Goal: Navigation & Orientation: Find specific page/section

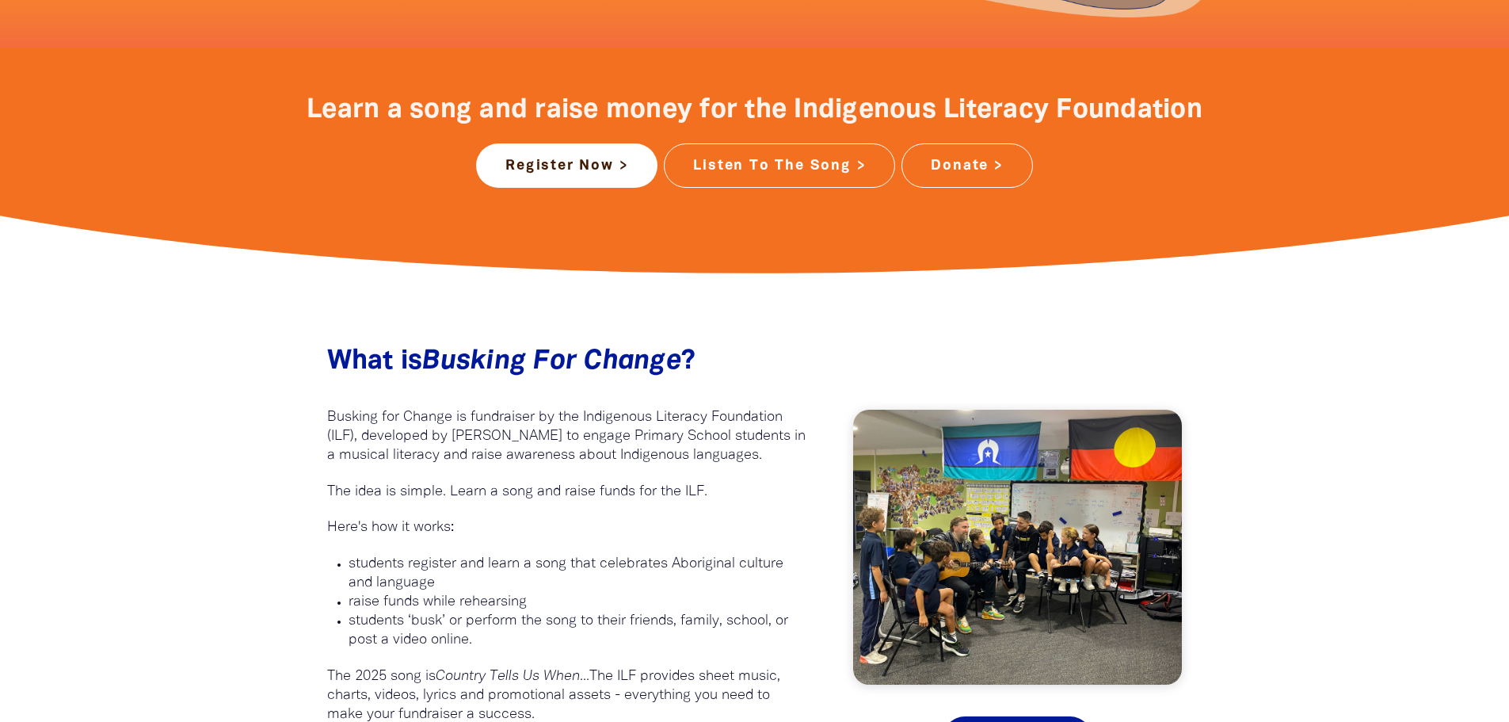
scroll to position [626, 0]
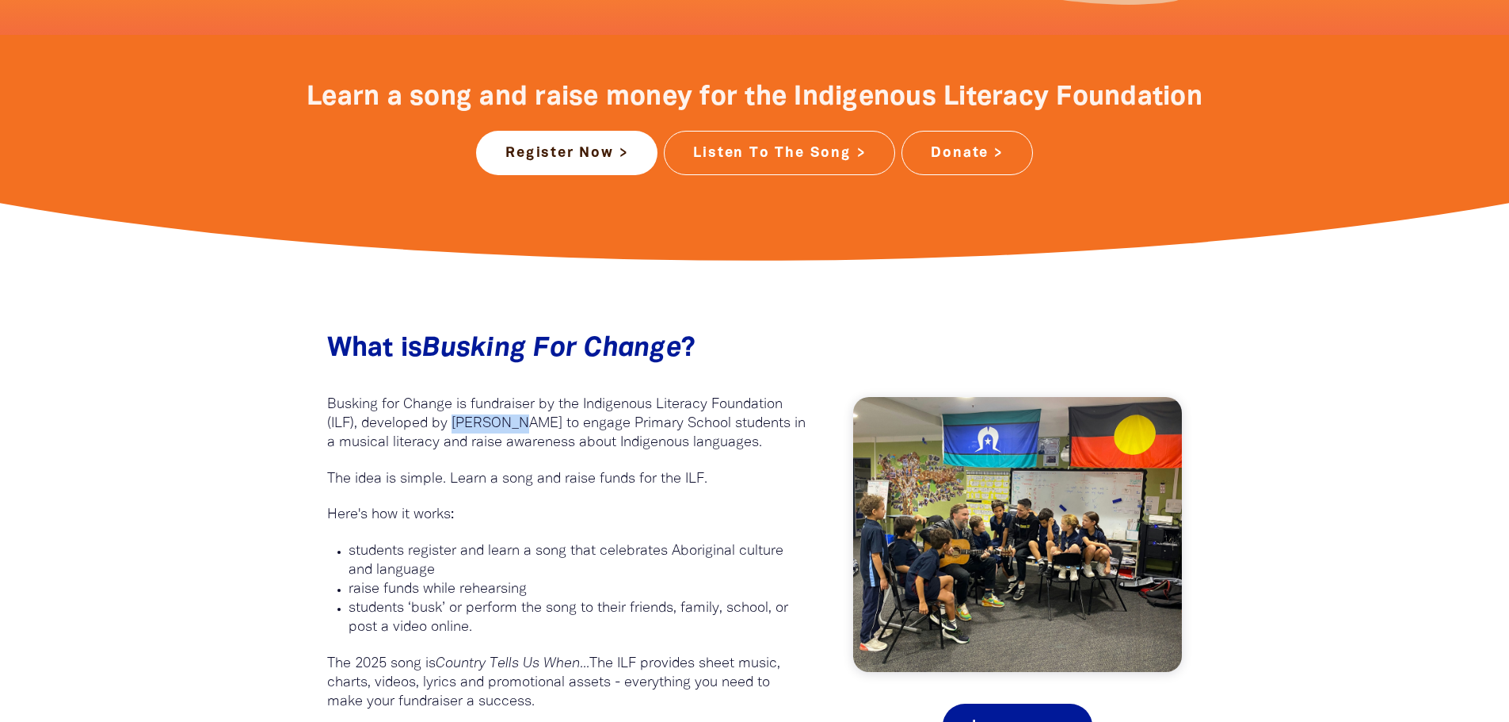
drag, startPoint x: 453, startPoint y: 421, endPoint x: 518, endPoint y: 424, distance: 65.0
click at [518, 424] on p "Busking for Change is fundraiser by the Indigenous Literacy Foundation (ILF), d…" at bounding box center [566, 423] width 479 height 57
copy p "Josh Pyke"
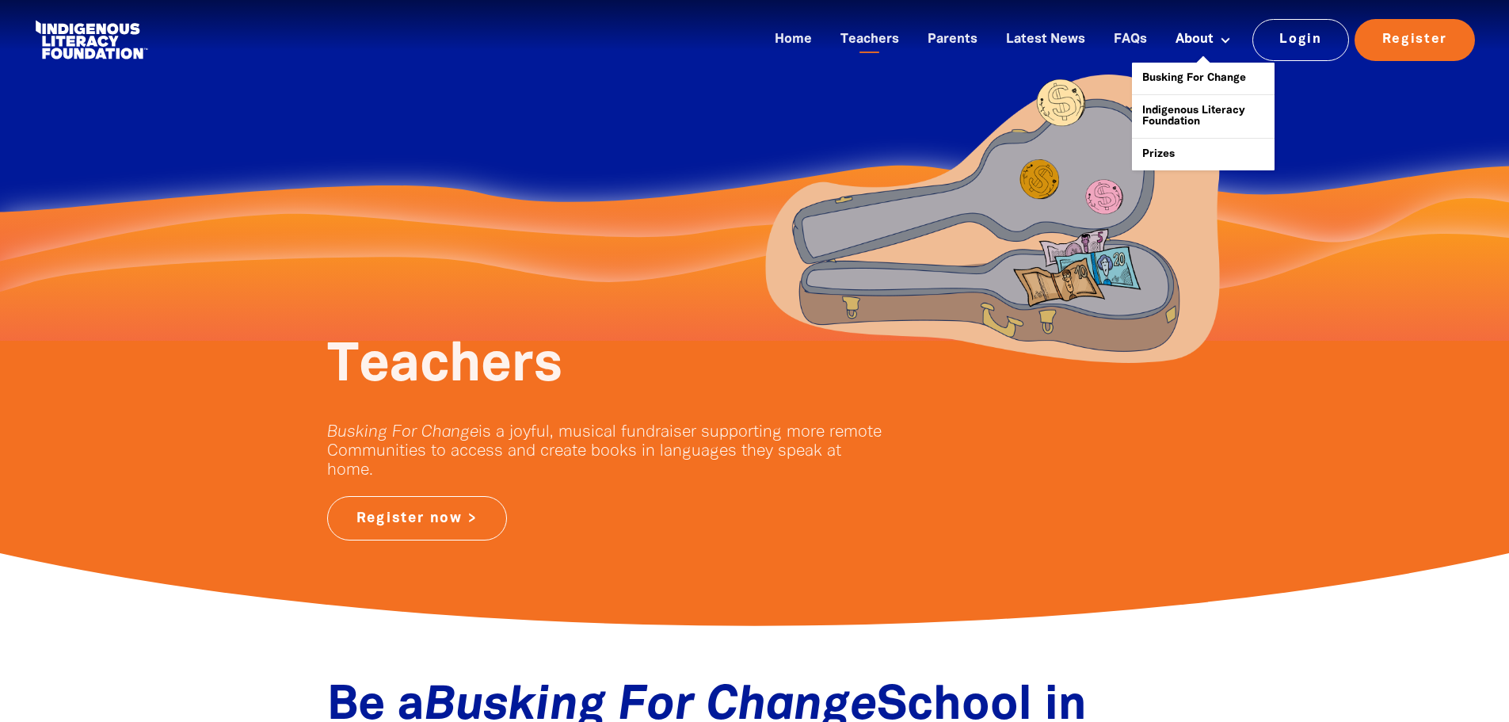
click at [1217, 44] on button at bounding box center [1225, 40] width 29 height 18
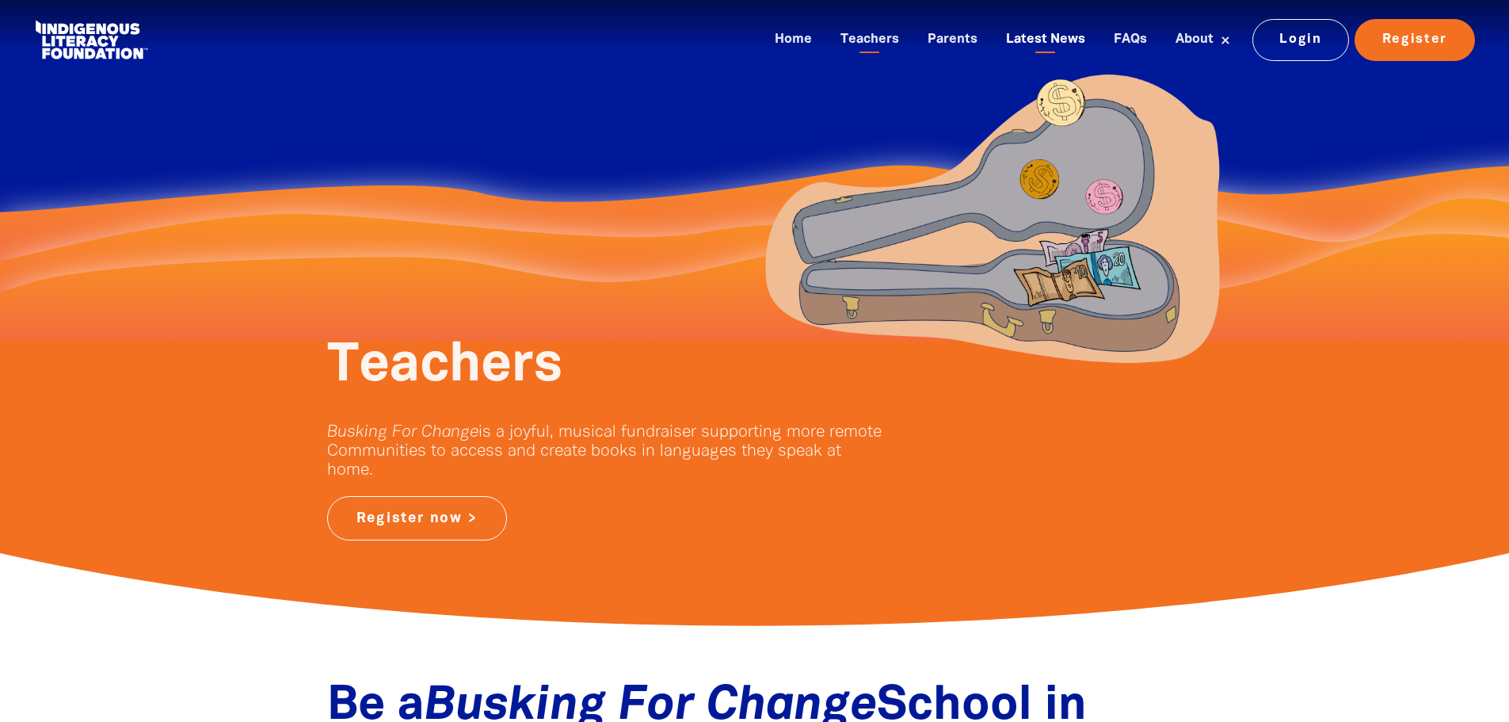
click at [1070, 36] on link "Latest News" at bounding box center [1045, 40] width 98 height 26
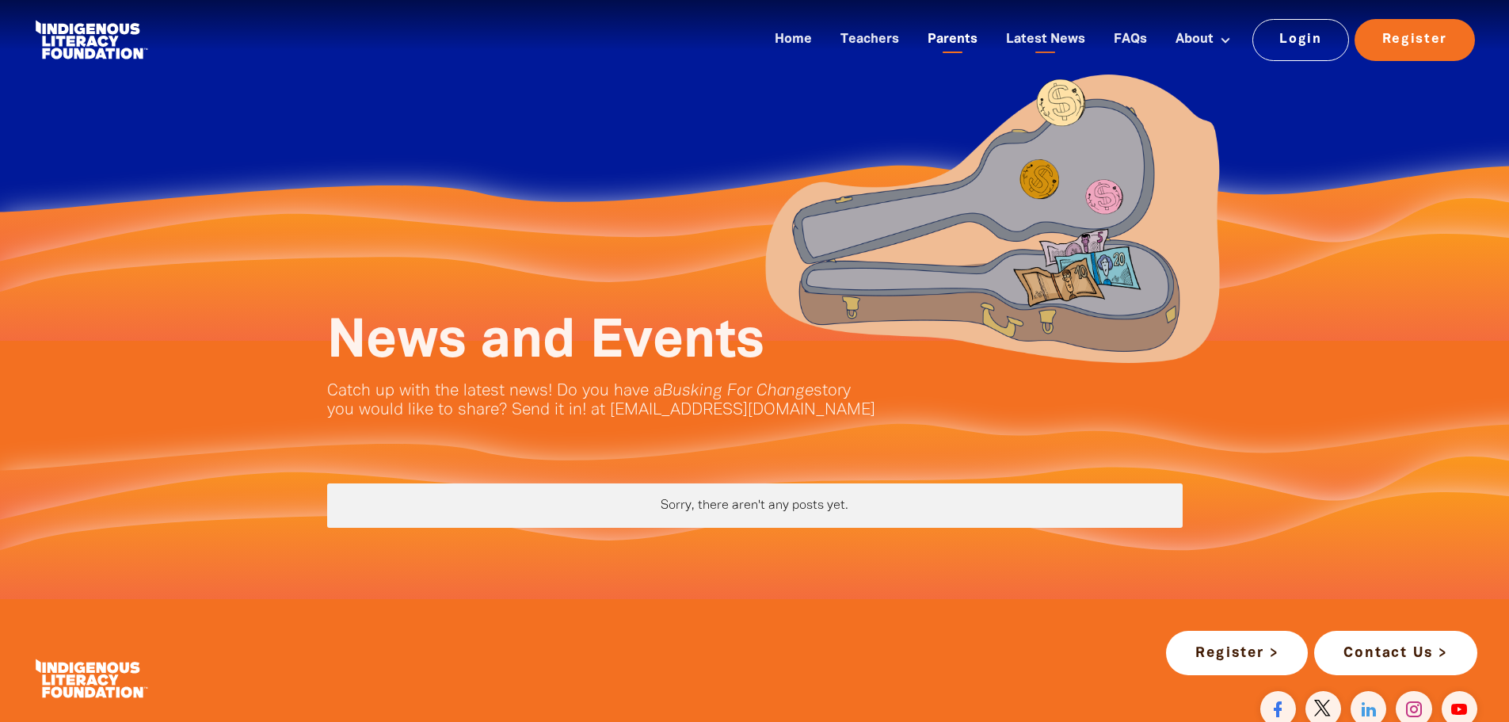
click at [966, 42] on link "Parents" at bounding box center [952, 40] width 69 height 26
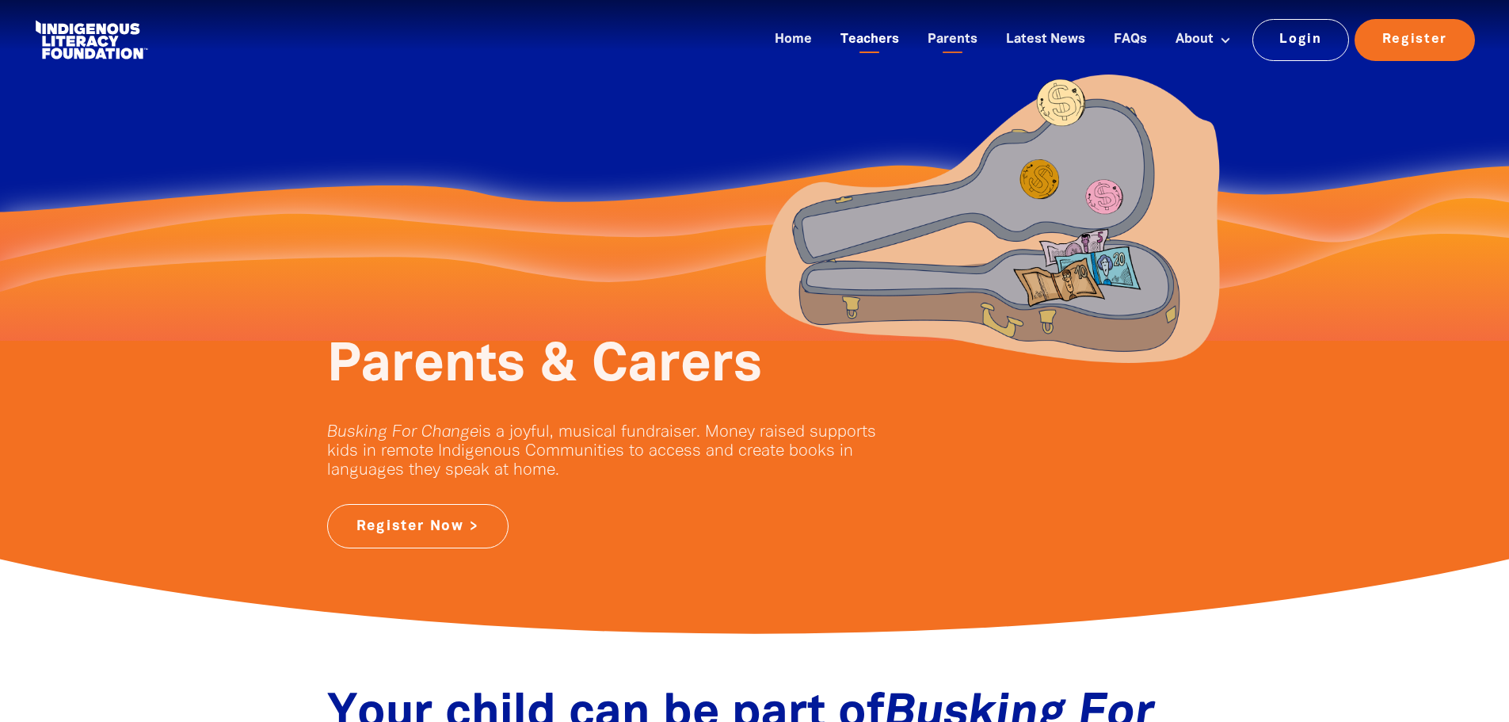
click at [890, 33] on link "Teachers" at bounding box center [870, 40] width 78 height 26
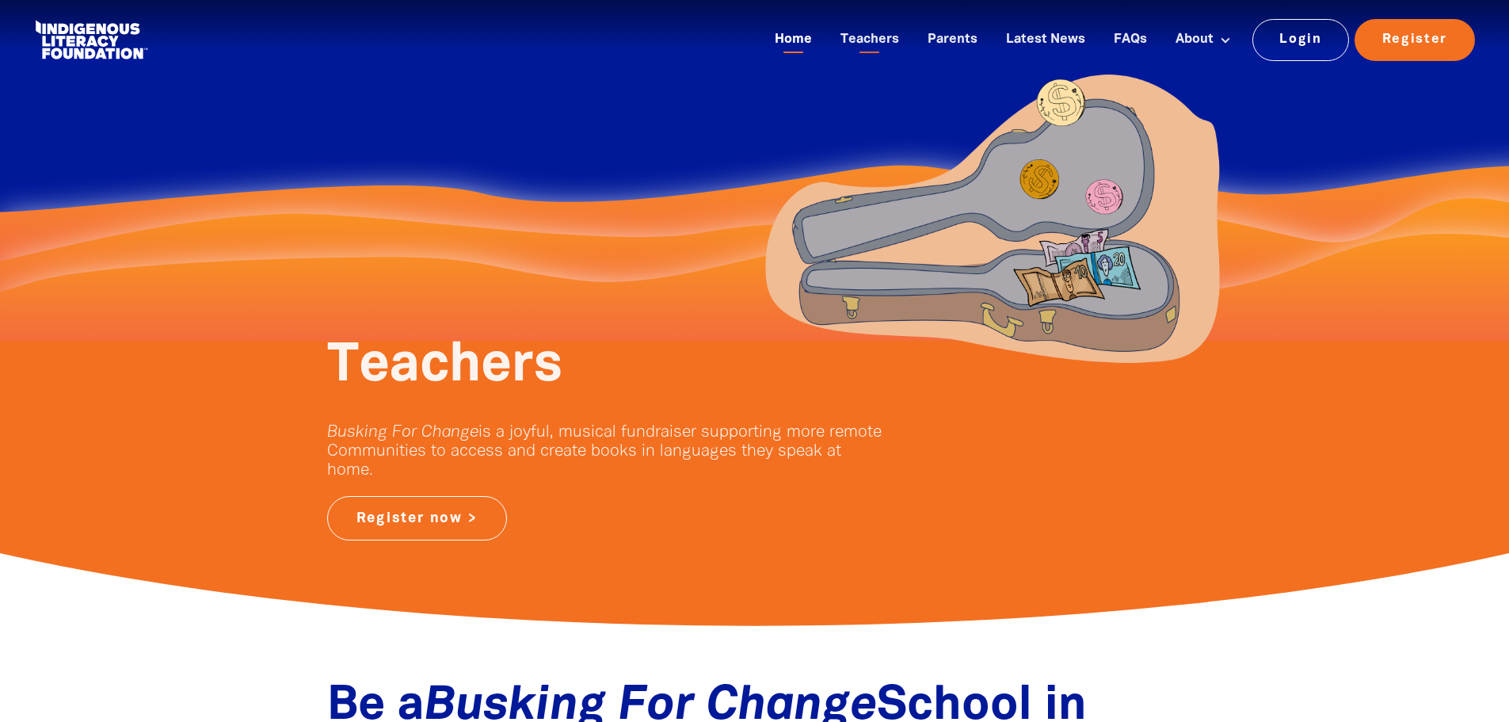
click at [806, 36] on link "Home" at bounding box center [793, 40] width 56 height 26
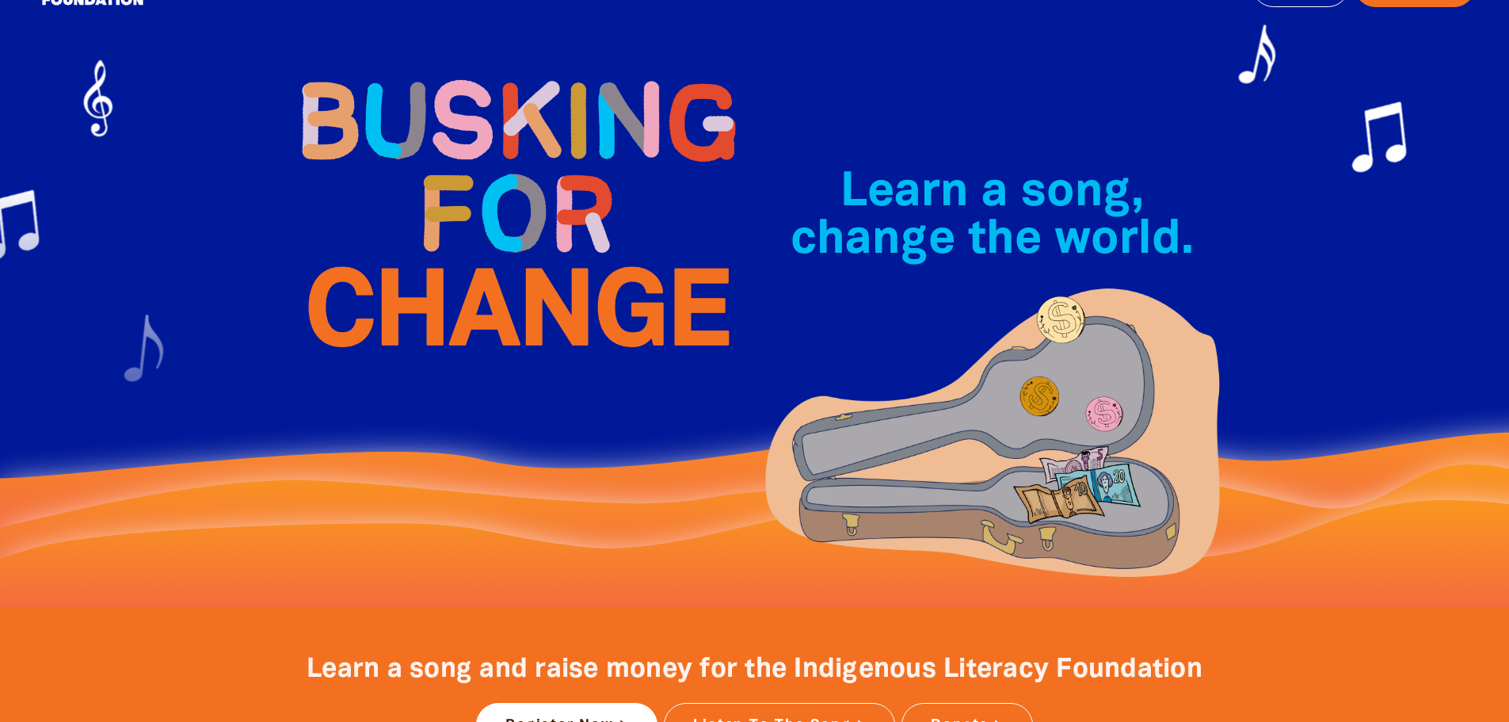
scroll to position [24, 0]
